Goal: Task Accomplishment & Management: Complete application form

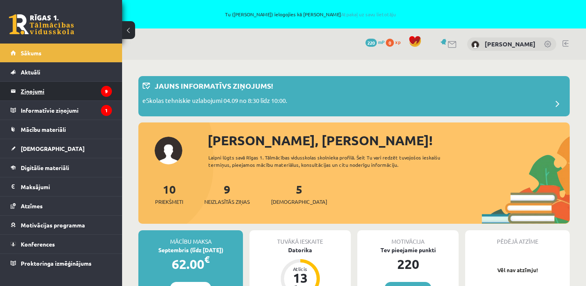
click at [54, 96] on legend "Ziņojumi 9" at bounding box center [66, 91] width 91 height 19
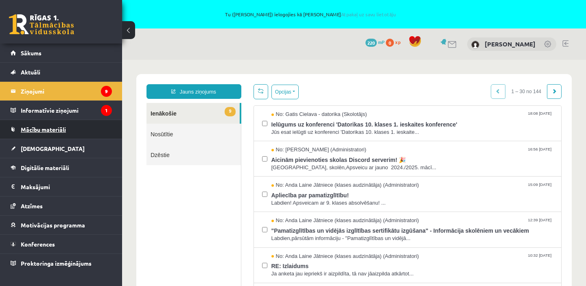
click at [78, 127] on link "Mācību materiāli" at bounding box center [61, 129] width 101 height 19
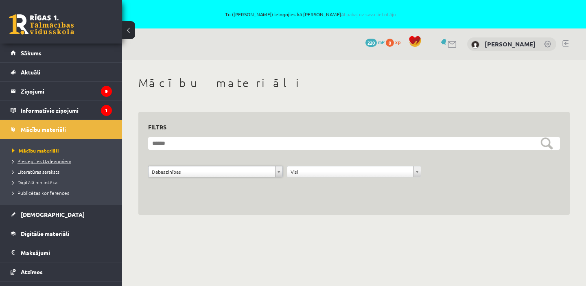
click at [53, 162] on span "Pieslēgties Uzdevumiem" at bounding box center [41, 161] width 59 height 7
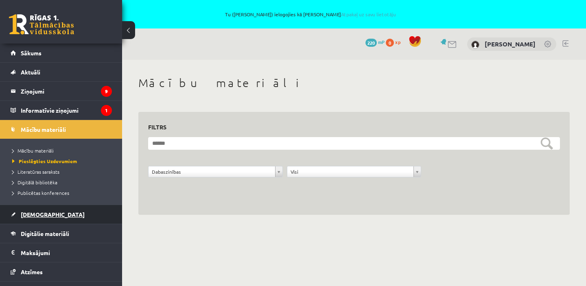
click at [35, 215] on span "[DEMOGRAPHIC_DATA]" at bounding box center [53, 214] width 64 height 7
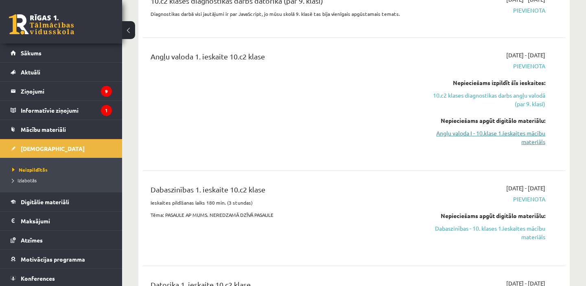
scroll to position [212, 0]
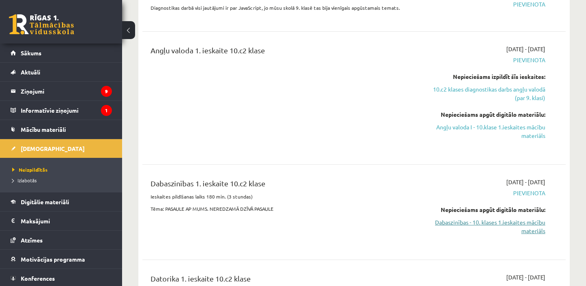
click at [528, 224] on link "Dabaszinības - 10. klases 1.ieskaites mācību materiāls" at bounding box center [483, 226] width 123 height 17
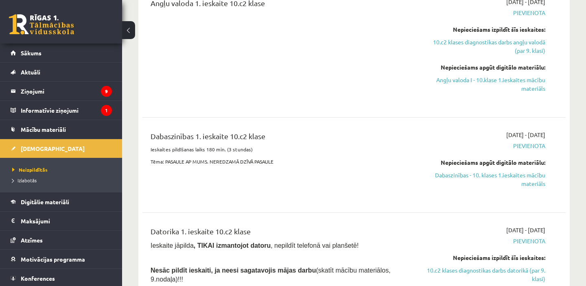
scroll to position [266, 0]
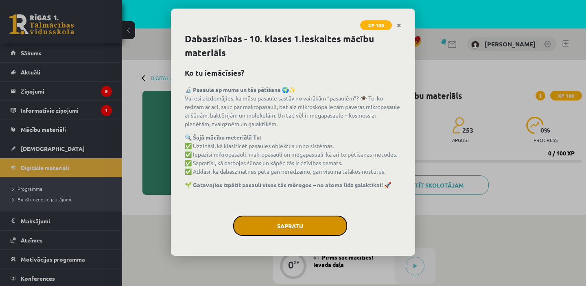
click at [303, 231] on button "Sapratu" at bounding box center [290, 226] width 114 height 20
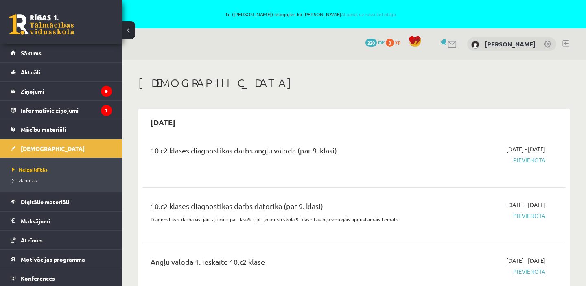
scroll to position [266, 0]
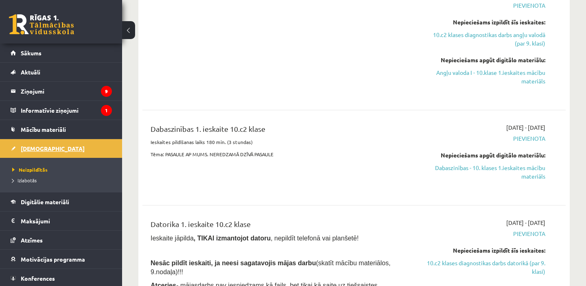
click at [39, 148] on span "[DEMOGRAPHIC_DATA]" at bounding box center [53, 148] width 64 height 7
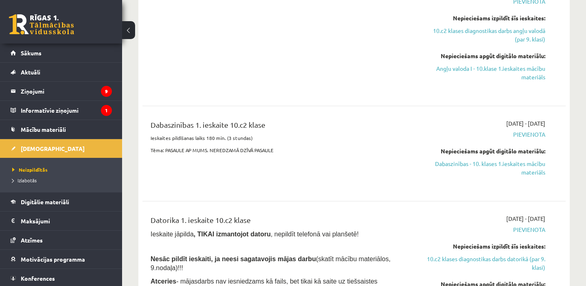
scroll to position [269, 0]
click at [512, 164] on link "Dabaszinības - 10. klases 1.ieskaites mācību materiāls" at bounding box center [483, 168] width 123 height 17
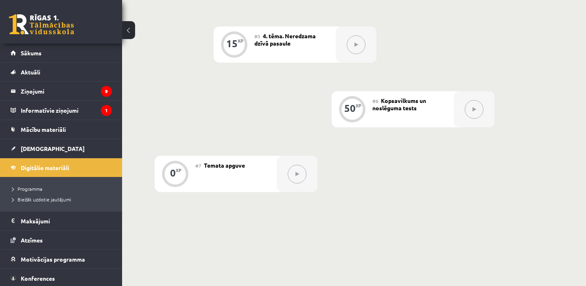
scroll to position [485, 0]
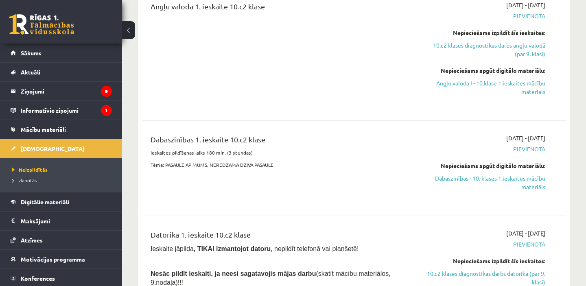
scroll to position [256, 0]
click at [532, 147] on span "Pievienota" at bounding box center [483, 148] width 123 height 9
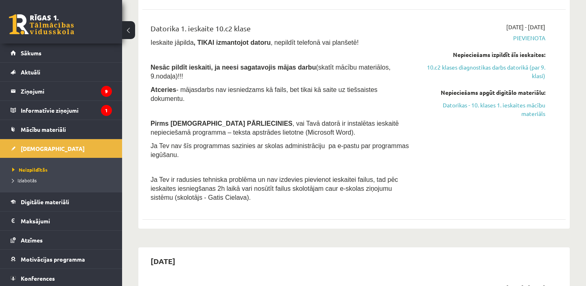
scroll to position [453, 0]
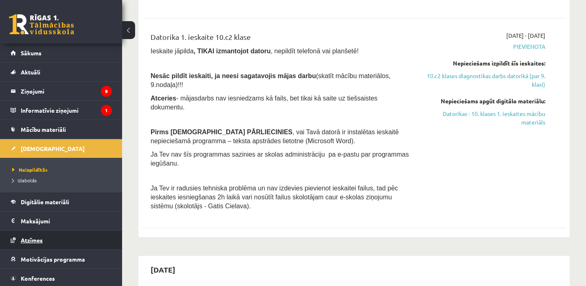
click at [30, 241] on span "Atzīmes" at bounding box center [32, 239] width 22 height 7
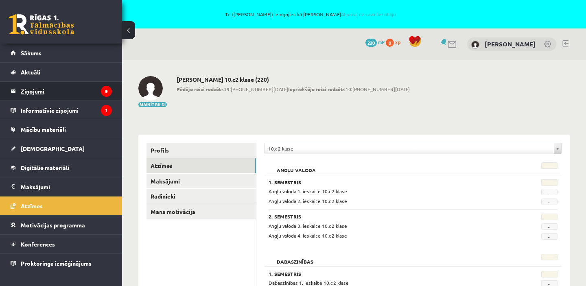
click at [53, 89] on legend "Ziņojumi 9" at bounding box center [66, 91] width 91 height 19
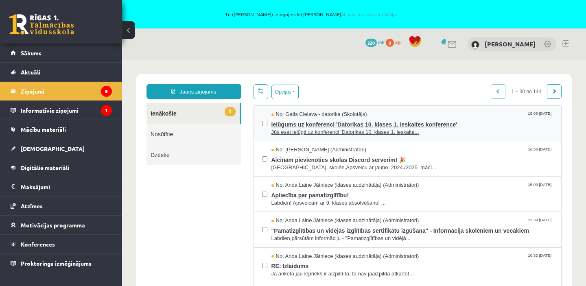
click at [329, 133] on span "Jūs esat ielūgti uz konferenci 'Datorikas 10. klases 1. ieskaite..." at bounding box center [412, 133] width 282 height 8
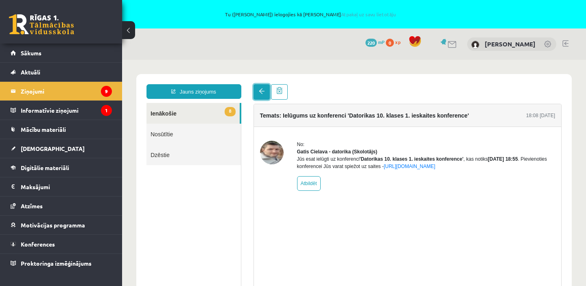
click at [266, 93] on link at bounding box center [262, 91] width 16 height 15
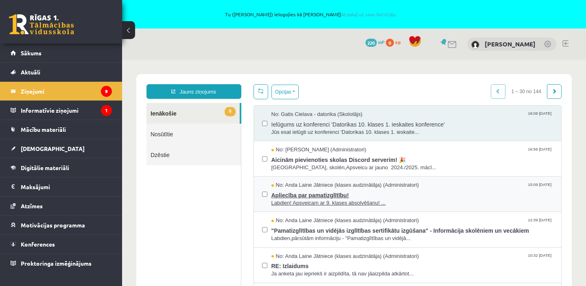
click at [296, 195] on span "Apliecība par pamatizglītību!" at bounding box center [412, 194] width 282 height 10
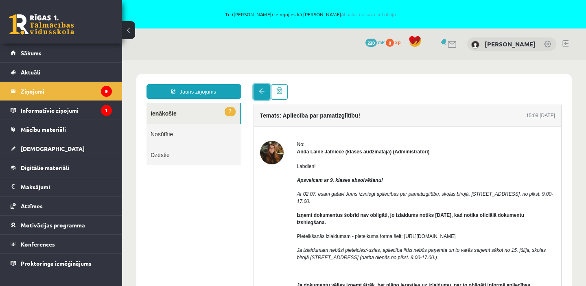
click at [265, 93] on link at bounding box center [262, 91] width 16 height 15
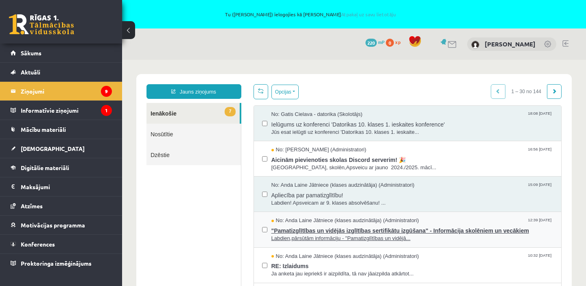
click at [326, 228] on span ""Pamatizglītības un vidējās izglītības sertifikātu izgūšana" - Informācija skol…" at bounding box center [412, 230] width 282 height 10
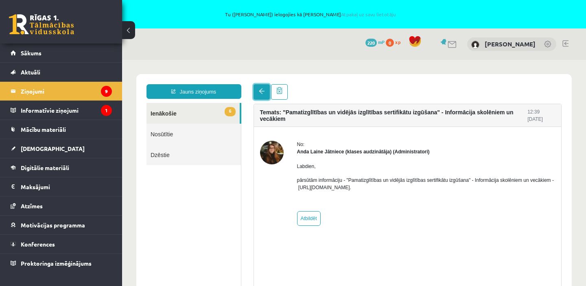
click at [259, 92] on span at bounding box center [262, 91] width 6 height 6
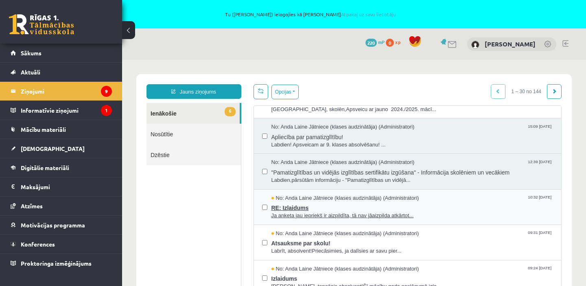
click at [298, 208] on span "RE: Izlaidums" at bounding box center [412, 207] width 282 height 10
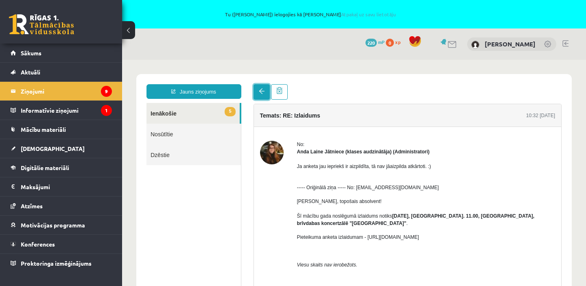
click at [262, 92] on span at bounding box center [262, 91] width 6 height 6
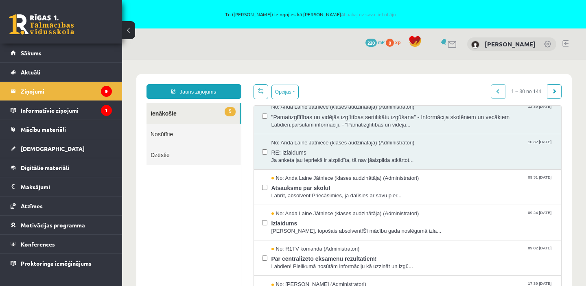
scroll to position [114, 0]
click at [326, 191] on div "Atsauksme par skolu! Labrīt, absolvent!Priecāsimies, ja dalīsies ar savu pier..." at bounding box center [412, 191] width 282 height 18
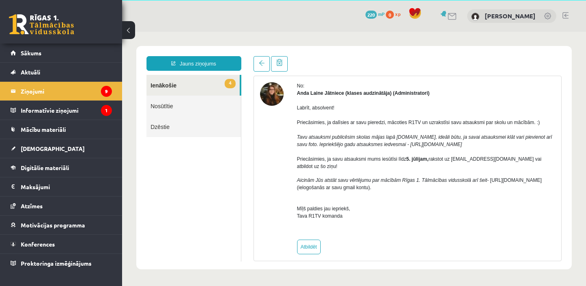
scroll to position [0, 0]
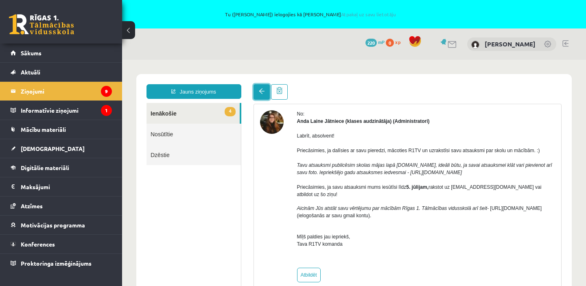
click at [259, 91] on span at bounding box center [262, 91] width 6 height 6
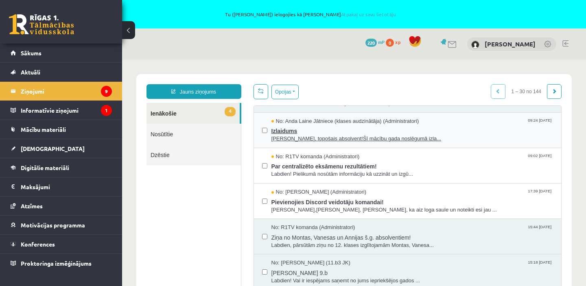
click at [330, 139] on span "Sveiks, topošais absolvent!Šī mācību gada noslēgumā izla..." at bounding box center [412, 139] width 282 height 8
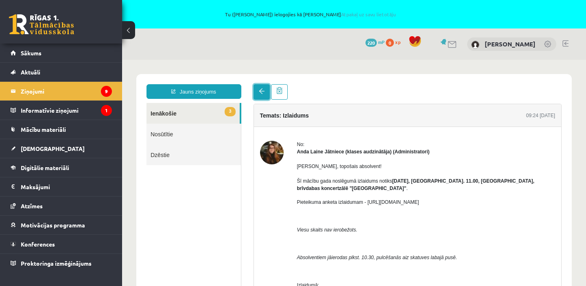
click at [259, 92] on span at bounding box center [262, 91] width 6 height 6
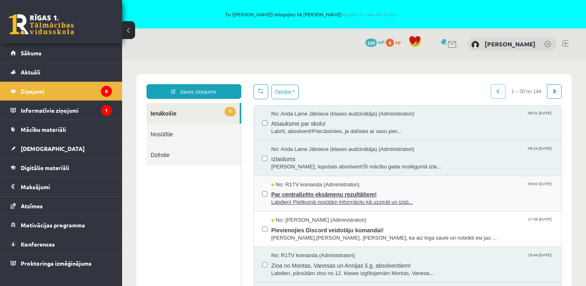
click at [304, 192] on span "Par centralizēto eksāmenu rezultātiem!" at bounding box center [412, 193] width 282 height 10
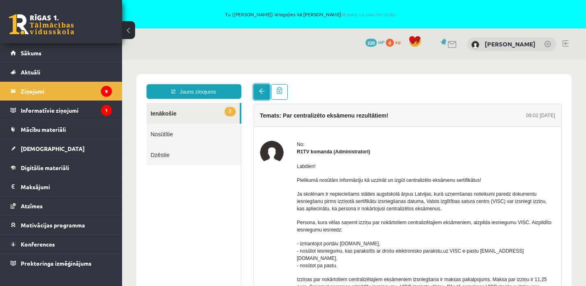
click at [260, 94] on span at bounding box center [262, 91] width 6 height 6
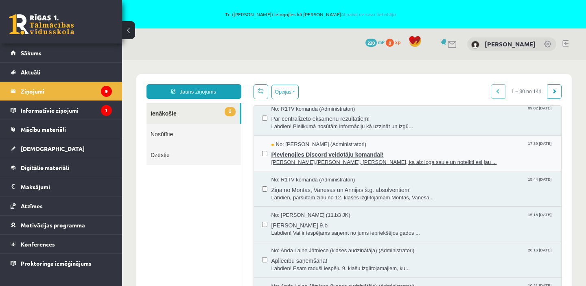
click at [300, 155] on span "Pievienojies Discord veidotāju komandai!" at bounding box center [412, 154] width 282 height 10
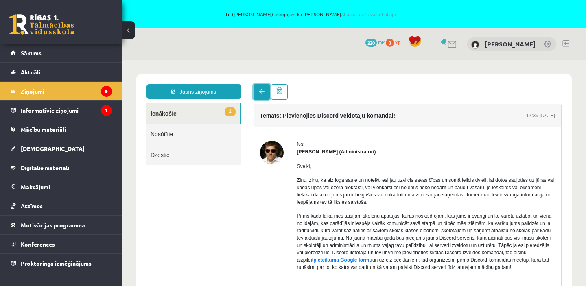
click at [265, 92] on link at bounding box center [262, 91] width 16 height 15
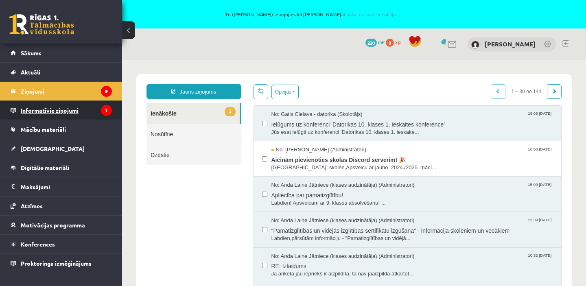
click at [55, 112] on legend "Informatīvie ziņojumi 1" at bounding box center [66, 110] width 91 height 19
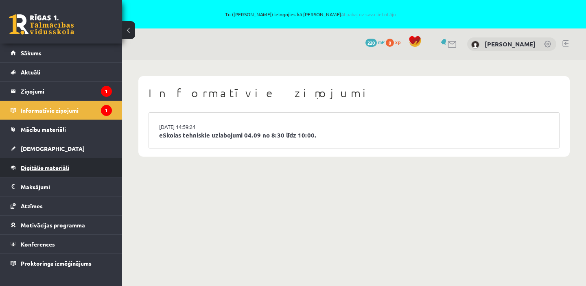
click at [43, 166] on span "Digitālie materiāli" at bounding box center [45, 167] width 48 height 7
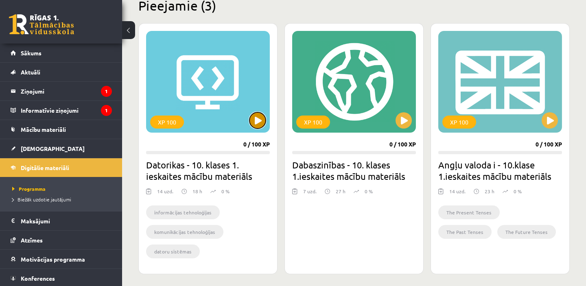
click at [259, 115] on button at bounding box center [258, 120] width 16 height 16
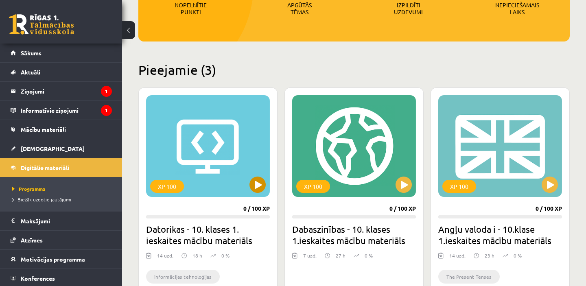
click at [224, 147] on div "XP 100" at bounding box center [208, 146] width 124 height 102
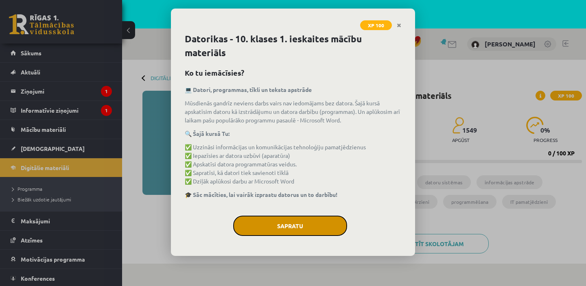
click at [279, 227] on button "Sapratu" at bounding box center [290, 226] width 114 height 20
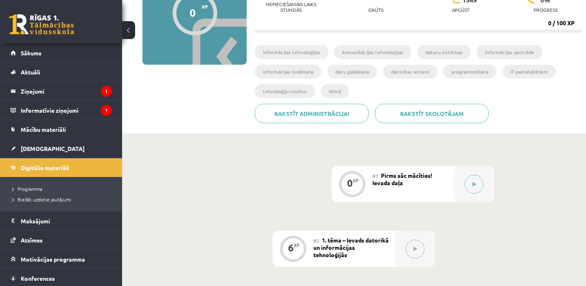
scroll to position [137, 0]
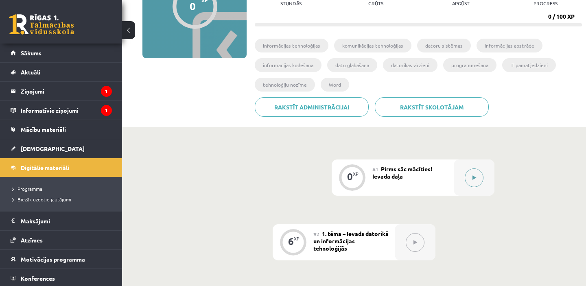
click at [473, 180] on icon at bounding box center [475, 177] width 4 height 5
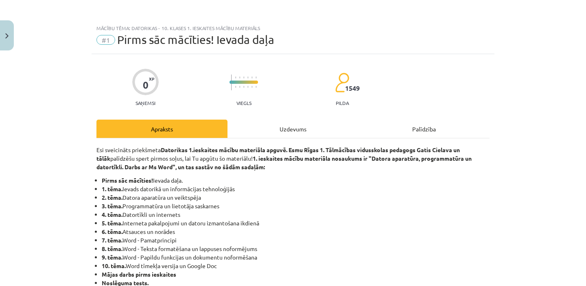
scroll to position [5, 0]
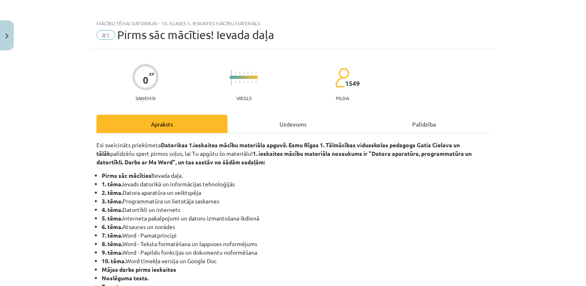
click at [295, 120] on div "Uzdevums" at bounding box center [293, 124] width 131 height 18
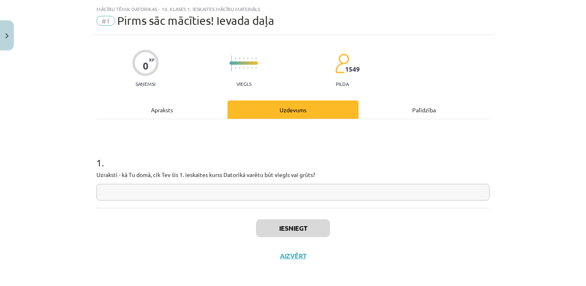
scroll to position [20, 0]
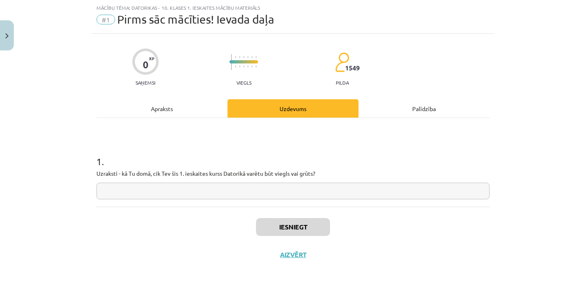
click at [164, 108] on div "Apraksts" at bounding box center [161, 108] width 131 height 18
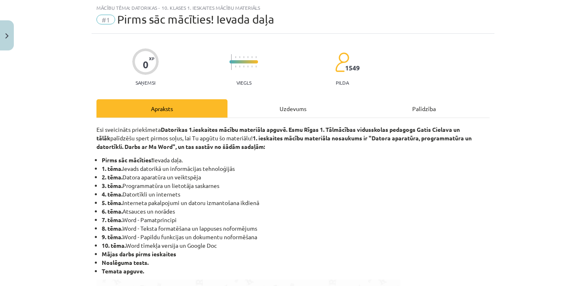
click at [417, 111] on div "Palīdzība" at bounding box center [424, 108] width 131 height 18
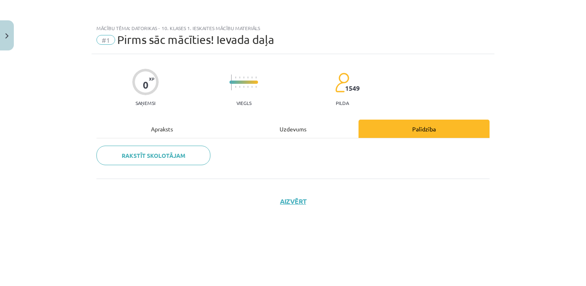
click at [285, 131] on div "Uzdevums" at bounding box center [293, 129] width 131 height 18
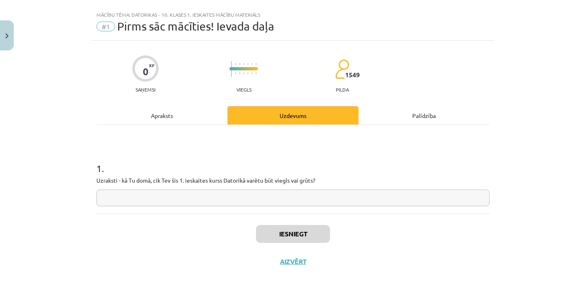
scroll to position [15, 0]
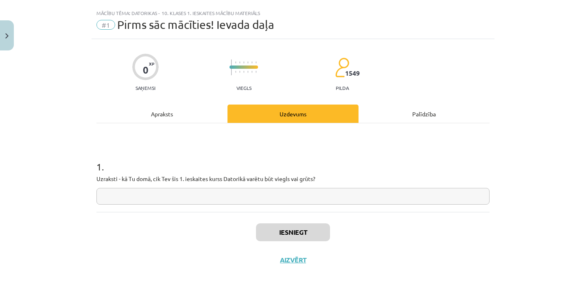
click at [169, 114] on div "Apraksts" at bounding box center [161, 114] width 131 height 18
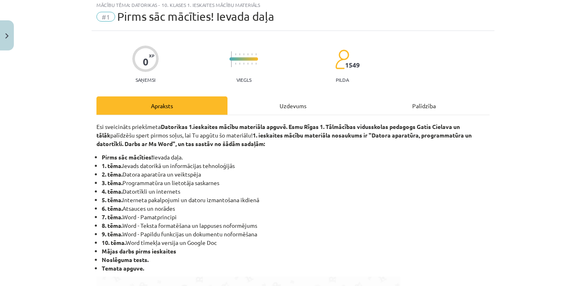
scroll to position [0, 0]
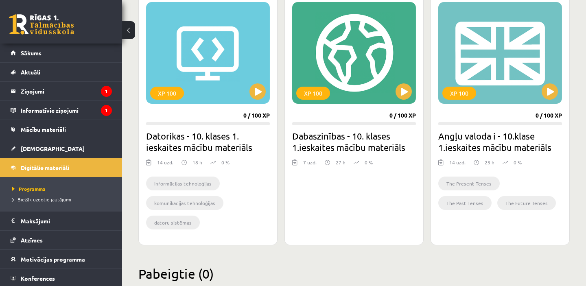
scroll to position [288, 0]
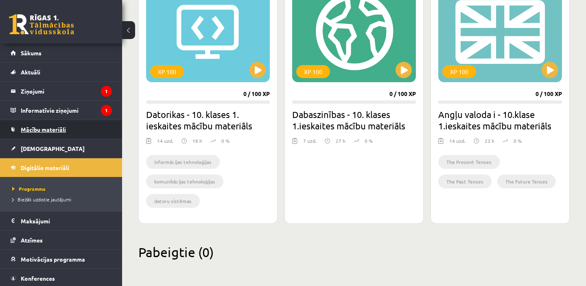
click at [46, 129] on span "Mācību materiāli" at bounding box center [43, 129] width 45 height 7
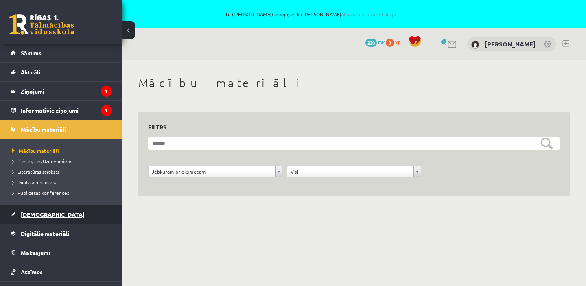
click at [33, 213] on span "[DEMOGRAPHIC_DATA]" at bounding box center [53, 214] width 64 height 7
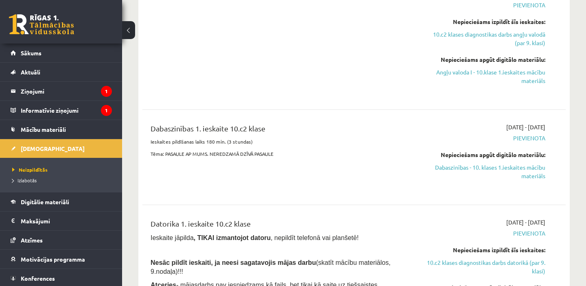
scroll to position [268, 0]
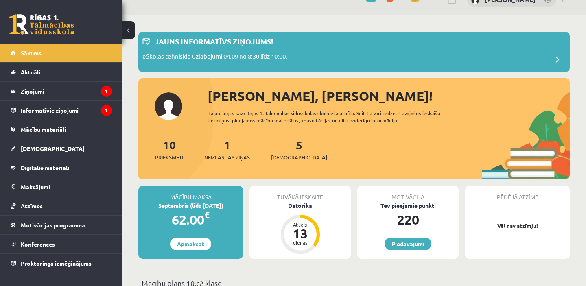
scroll to position [46, 0]
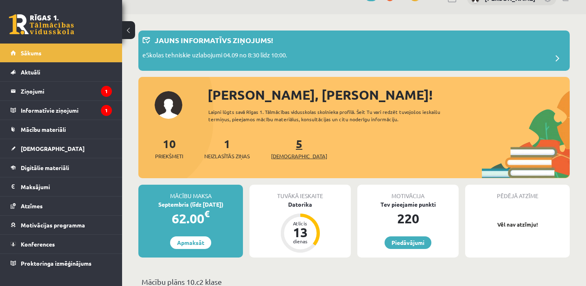
click at [286, 144] on link "5 Ieskaites" at bounding box center [299, 148] width 56 height 24
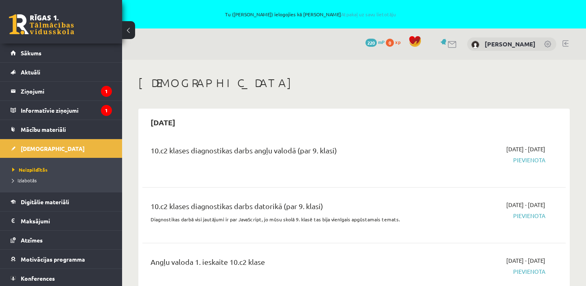
click at [368, 43] on span "220" at bounding box center [371, 43] width 11 height 8
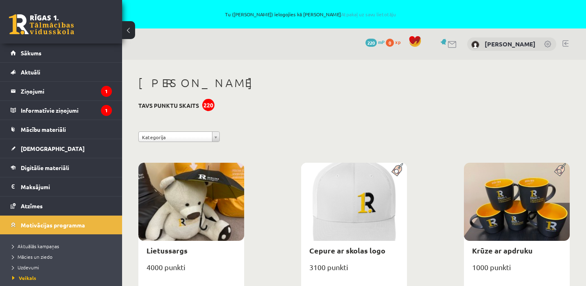
click at [549, 44] on link at bounding box center [548, 45] width 8 height 8
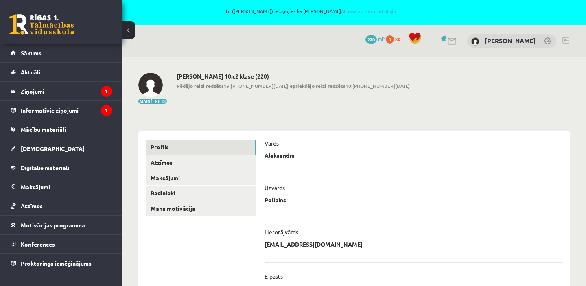
scroll to position [4, 0]
click at [568, 39] on link at bounding box center [565, 40] width 6 height 7
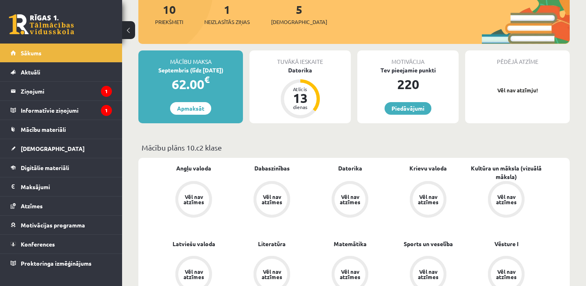
scroll to position [154, 0]
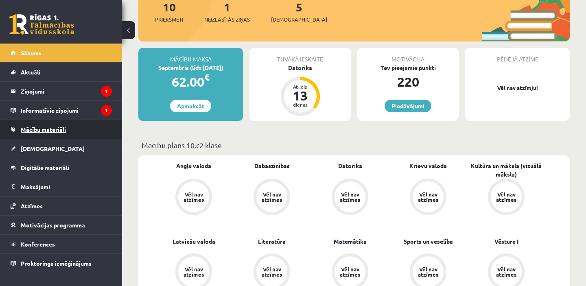
click at [55, 132] on span "Mācību materiāli" at bounding box center [43, 129] width 45 height 7
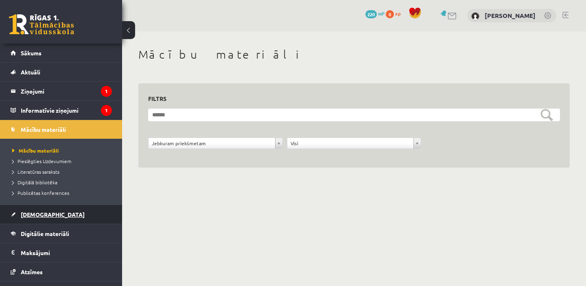
click at [55, 216] on link "[DEMOGRAPHIC_DATA]" at bounding box center [61, 214] width 101 height 19
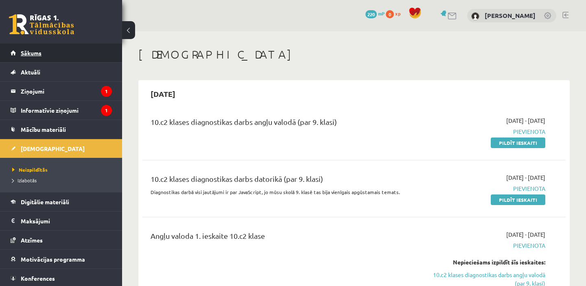
click at [33, 50] on span "Sākums" at bounding box center [31, 52] width 21 height 7
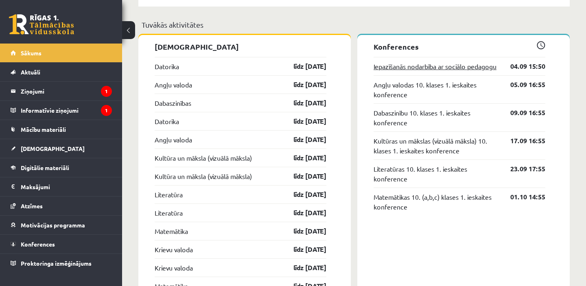
scroll to position [689, 0]
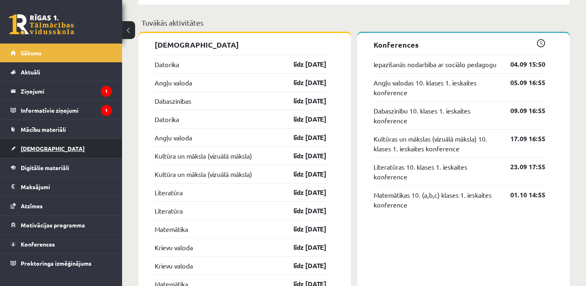
click at [50, 146] on link "[DEMOGRAPHIC_DATA]" at bounding box center [61, 148] width 101 height 19
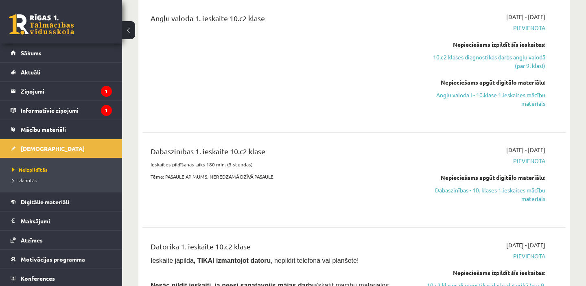
scroll to position [222, 0]
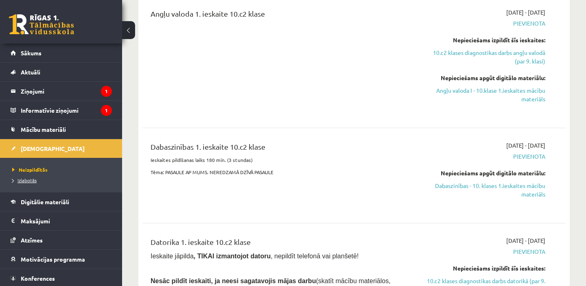
click at [28, 179] on span "Izlabotās" at bounding box center [24, 180] width 24 height 7
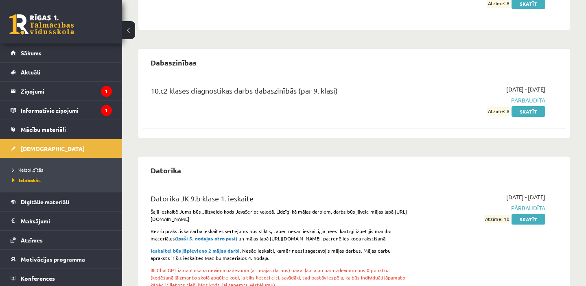
scroll to position [312, 0]
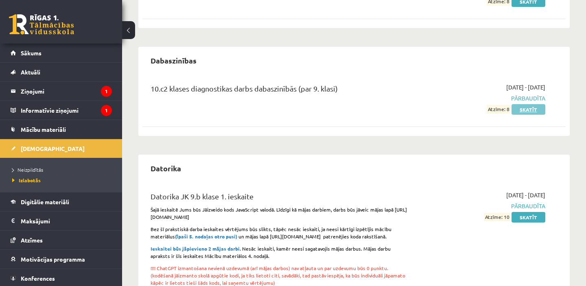
click at [529, 109] on link "Skatīt" at bounding box center [529, 109] width 34 height 11
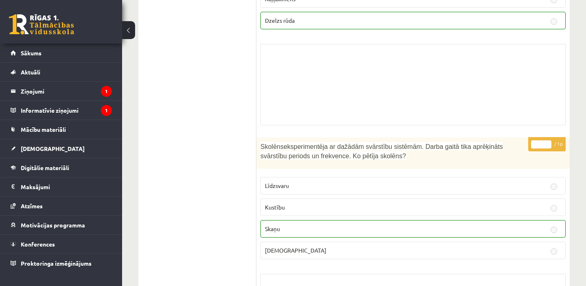
scroll to position [6513, 0]
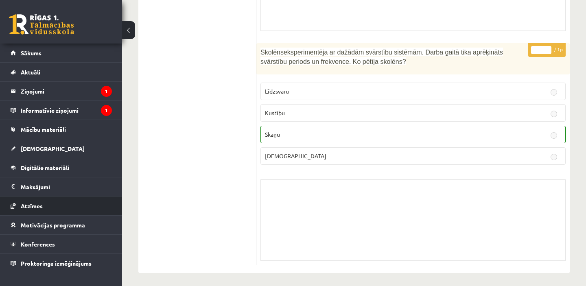
click at [24, 207] on span "Atzīmes" at bounding box center [32, 205] width 22 height 7
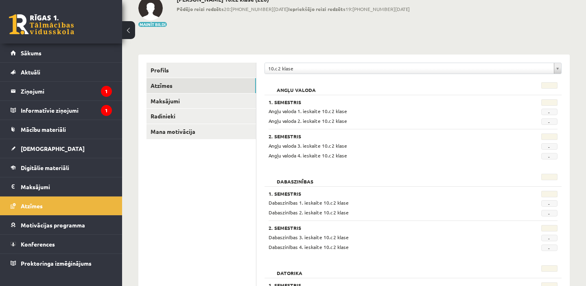
scroll to position [53, 0]
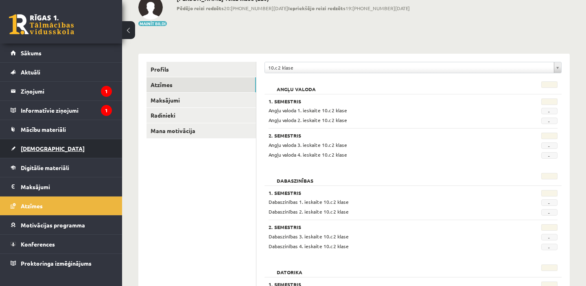
click at [46, 148] on link "[DEMOGRAPHIC_DATA]" at bounding box center [61, 148] width 101 height 19
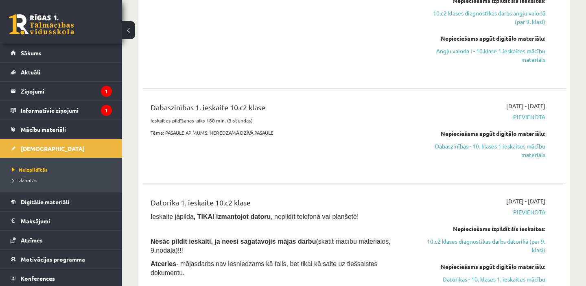
scroll to position [291, 0]
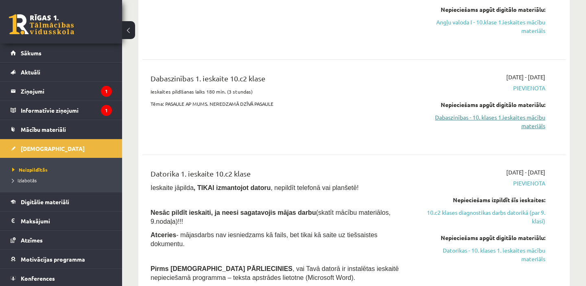
click at [515, 116] on link "Dabaszinības - 10. klases 1.ieskaites mācību materiāls" at bounding box center [483, 121] width 123 height 17
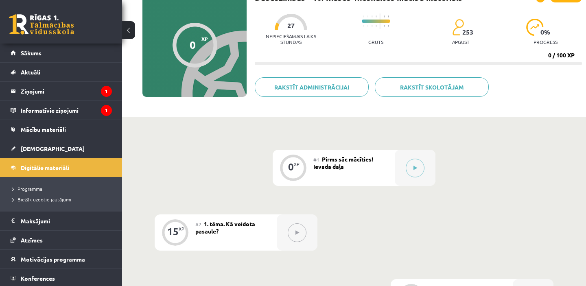
scroll to position [70, 0]
click at [417, 167] on icon at bounding box center [416, 167] width 4 height 5
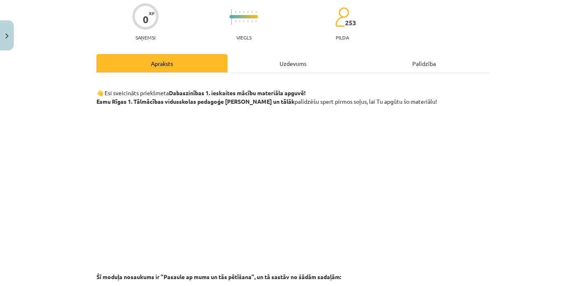
scroll to position [85, 0]
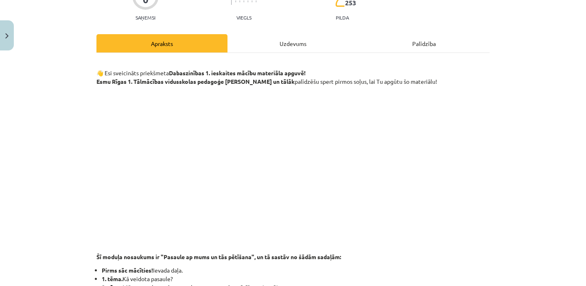
click at [290, 44] on div "Uzdevums" at bounding box center [293, 43] width 131 height 18
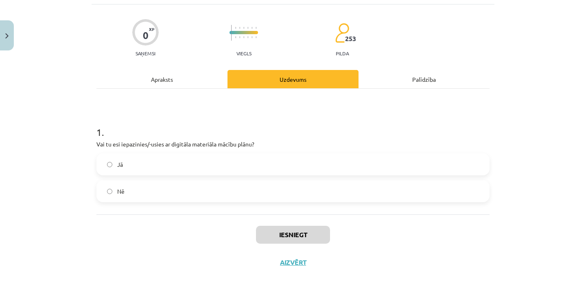
scroll to position [53, 0]
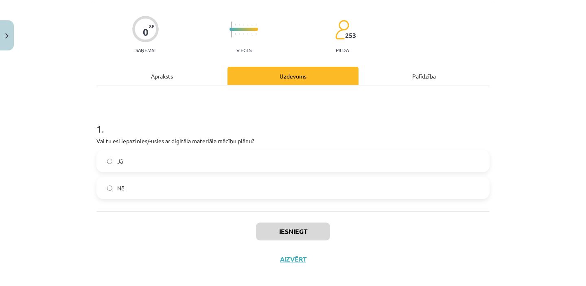
click at [159, 76] on div "Apraksts" at bounding box center [161, 76] width 131 height 18
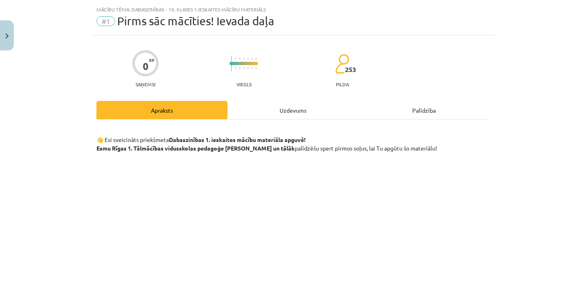
scroll to position [22, 0]
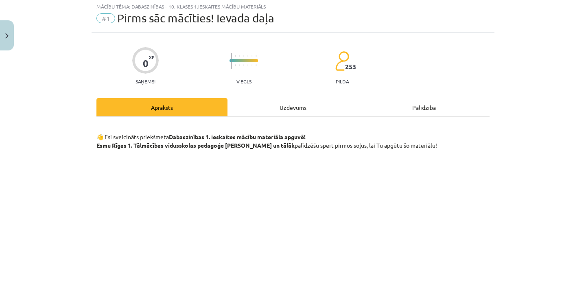
click at [295, 105] on div "Uzdevums" at bounding box center [293, 107] width 131 height 18
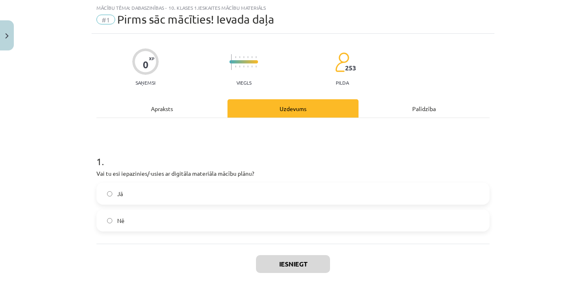
click at [155, 103] on div "Apraksts" at bounding box center [161, 108] width 131 height 18
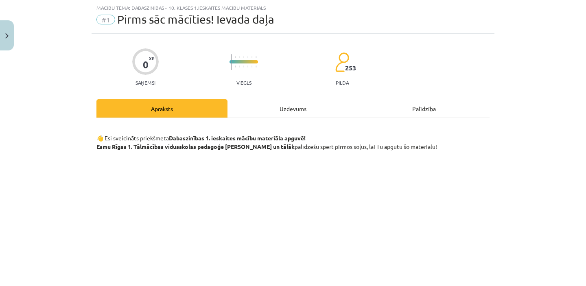
click at [287, 108] on div "Uzdevums" at bounding box center [293, 108] width 131 height 18
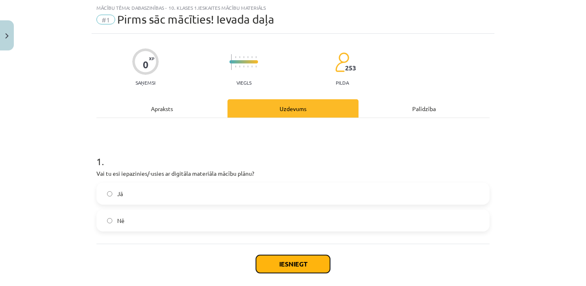
click at [309, 265] on button "Iesniegt" at bounding box center [293, 264] width 74 height 18
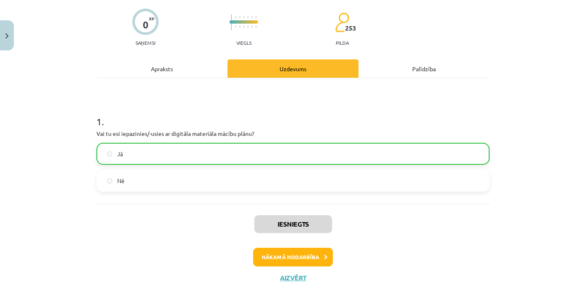
scroll to position [86, 0]
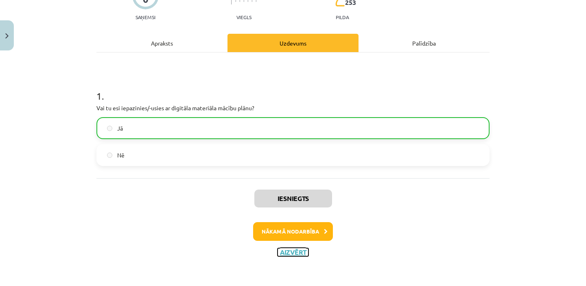
click at [291, 254] on button "Aizvērt" at bounding box center [293, 252] width 31 height 8
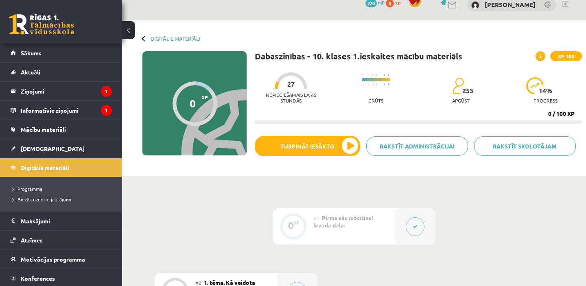
scroll to position [10, 0]
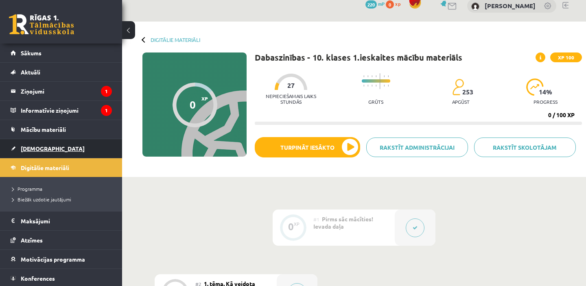
click at [37, 150] on span "[DEMOGRAPHIC_DATA]" at bounding box center [53, 148] width 64 height 7
